Goal: Task Accomplishment & Management: Manage account settings

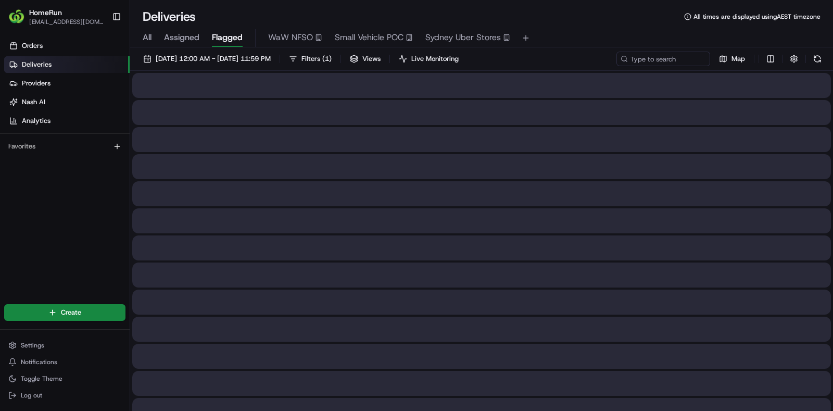
click at [230, 40] on span "Flagged" at bounding box center [227, 37] width 31 height 12
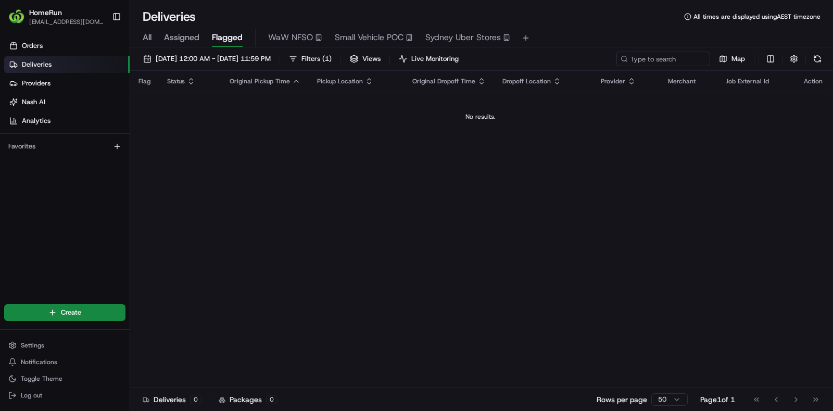
click at [784, 61] on div "Map" at bounding box center [721, 59] width 208 height 15
click at [786, 61] on div "Map" at bounding box center [721, 59] width 208 height 15
click at [789, 61] on button "button" at bounding box center [794, 59] width 15 height 15
click at [817, 78] on div "Include Only Active Tasks in Search" at bounding box center [786, 77] width 258 height 9
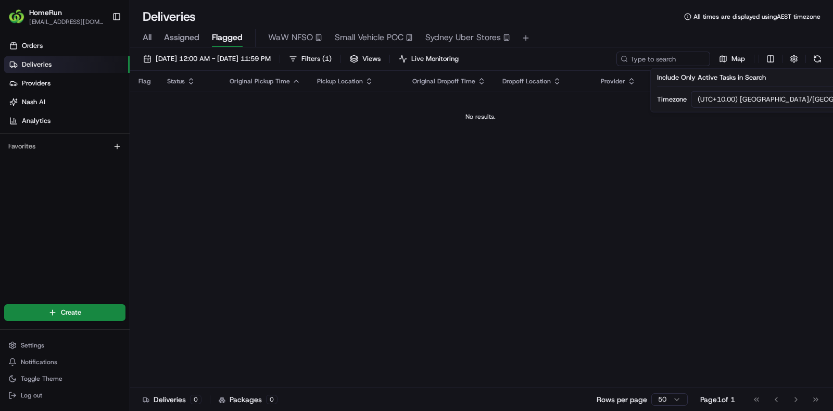
click at [415, 111] on td "No results." at bounding box center [480, 117] width 701 height 50
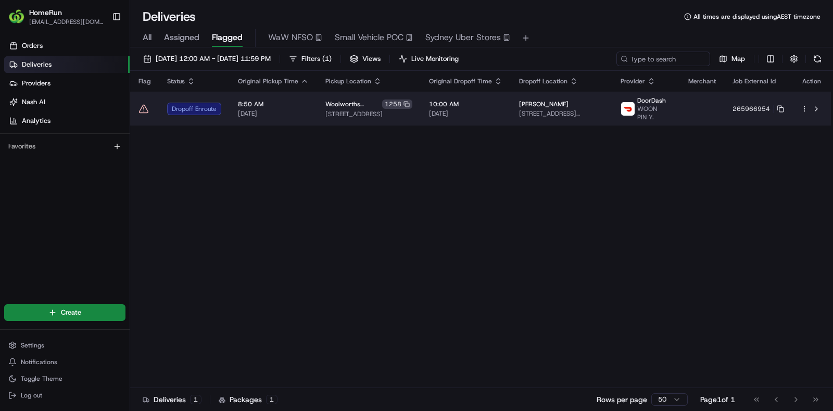
click at [145, 109] on icon at bounding box center [144, 109] width 10 height 10
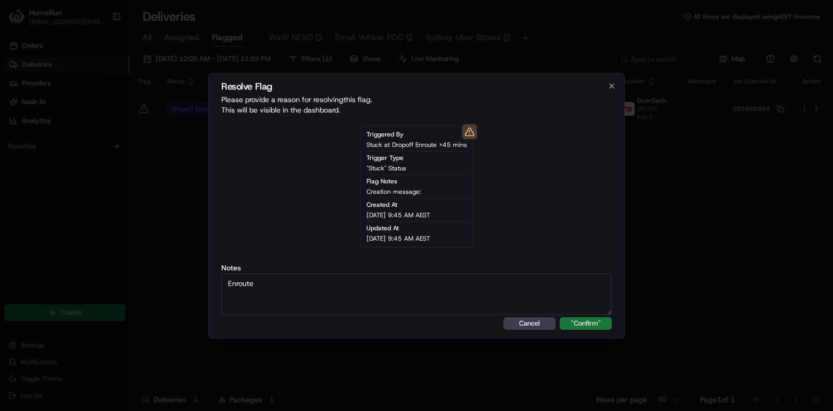
type textarea "Enroute"
click at [588, 329] on button ""Confirm"" at bounding box center [586, 323] width 52 height 12
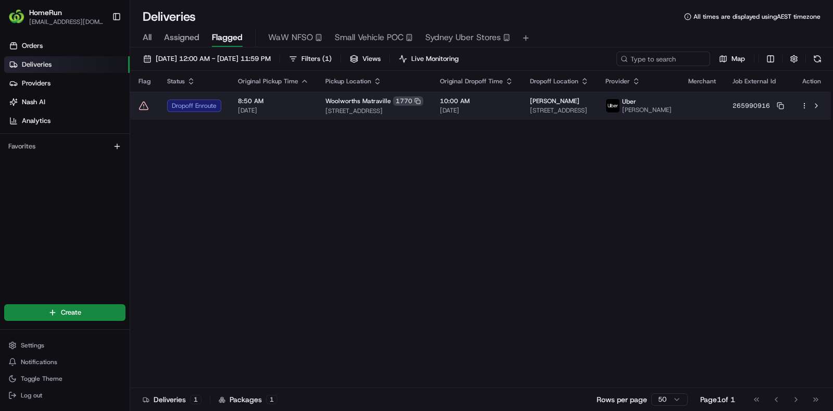
click at [145, 109] on icon at bounding box center [144, 105] width 10 height 10
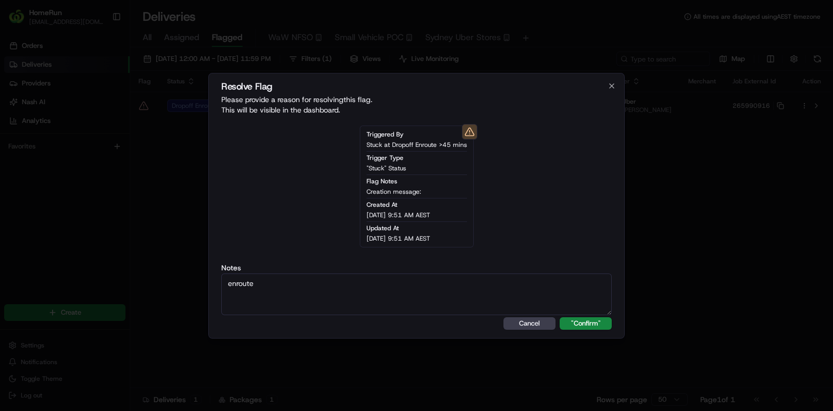
type textarea "enroute"
click at [586, 316] on div "Resolve Flag Please provide a reason for resolving this flag . This will be vis…" at bounding box center [416, 206] width 417 height 266
click at [587, 322] on button ""Confirm"" at bounding box center [586, 323] width 52 height 12
